Goal: Book appointment/travel/reservation

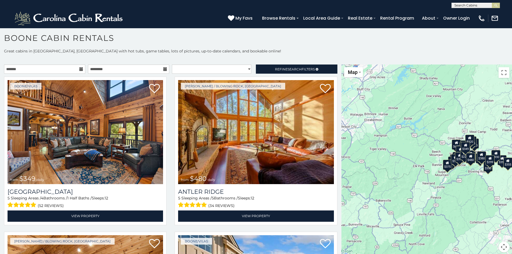
scroll to position [5, 0]
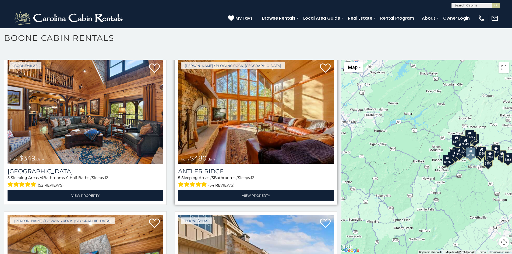
click at [212, 90] on img at bounding box center [256, 112] width 156 height 104
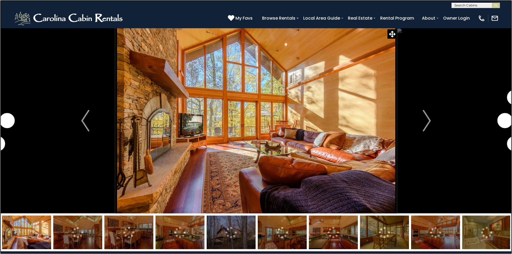
click at [40, 132] on link at bounding box center [256, 127] width 512 height 254
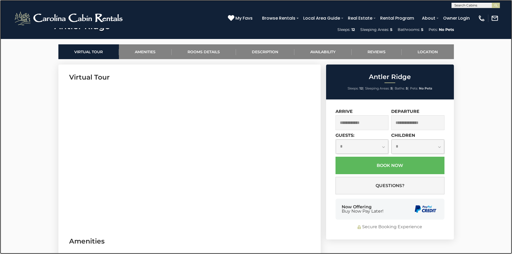
scroll to position [249, 0]
